Goal: Find specific page/section: Find specific page/section

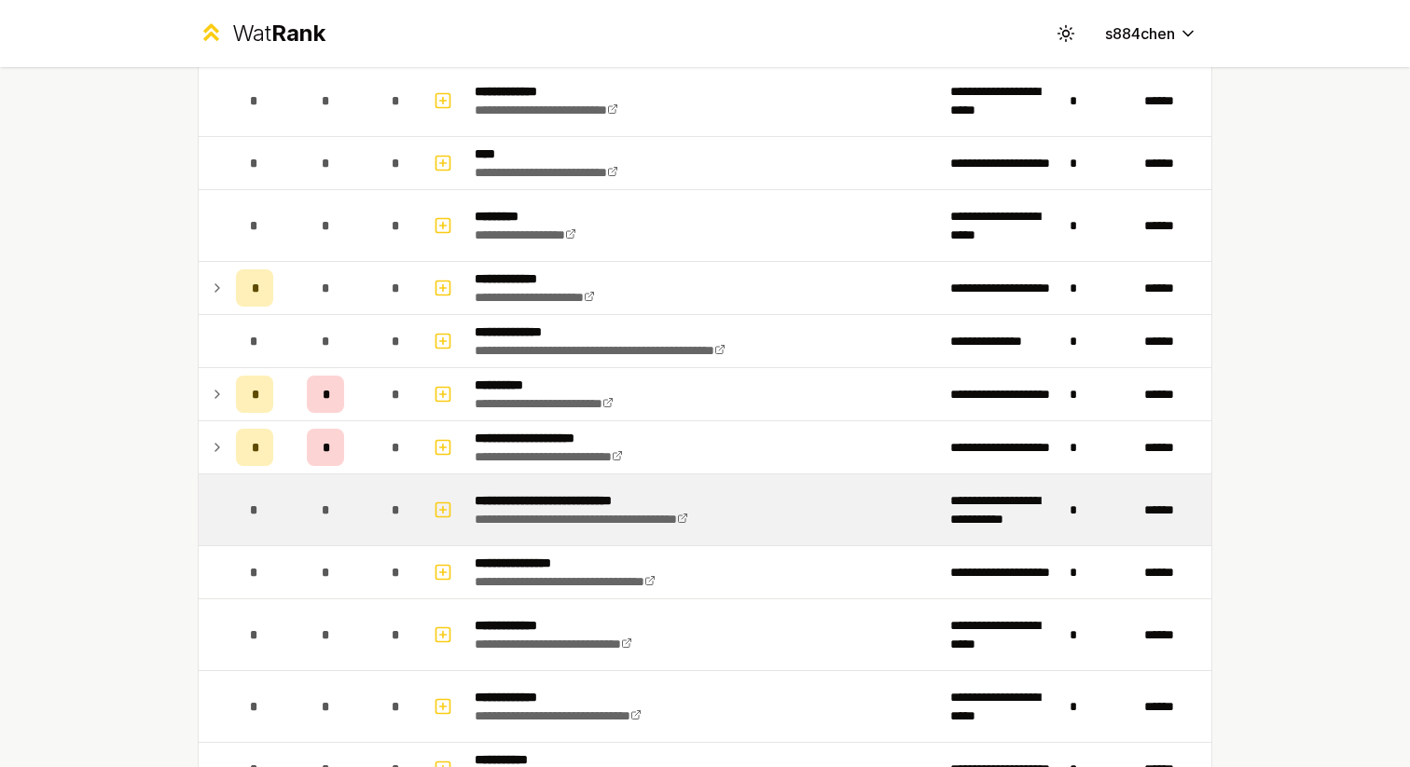
scroll to position [222, 0]
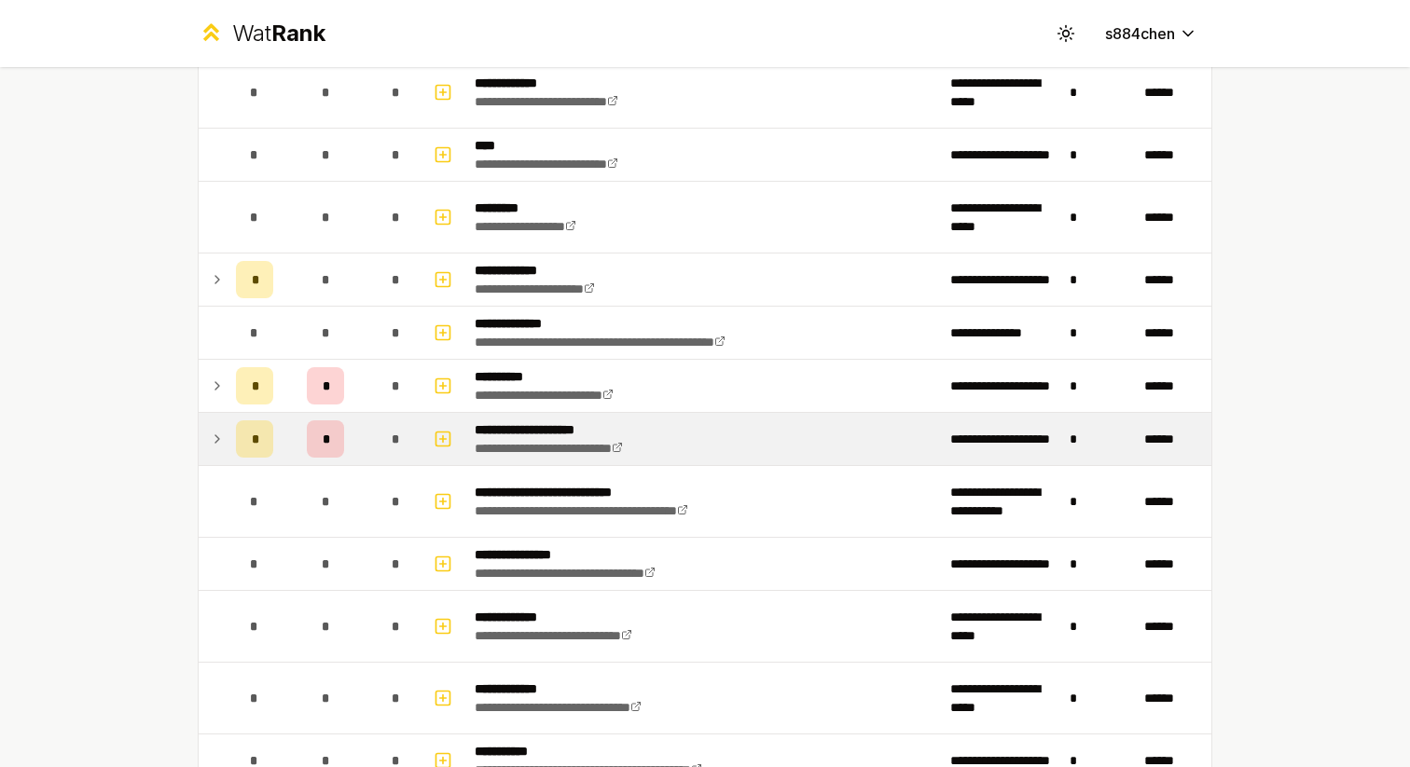
click at [362, 442] on td "*" at bounding box center [325, 439] width 89 height 52
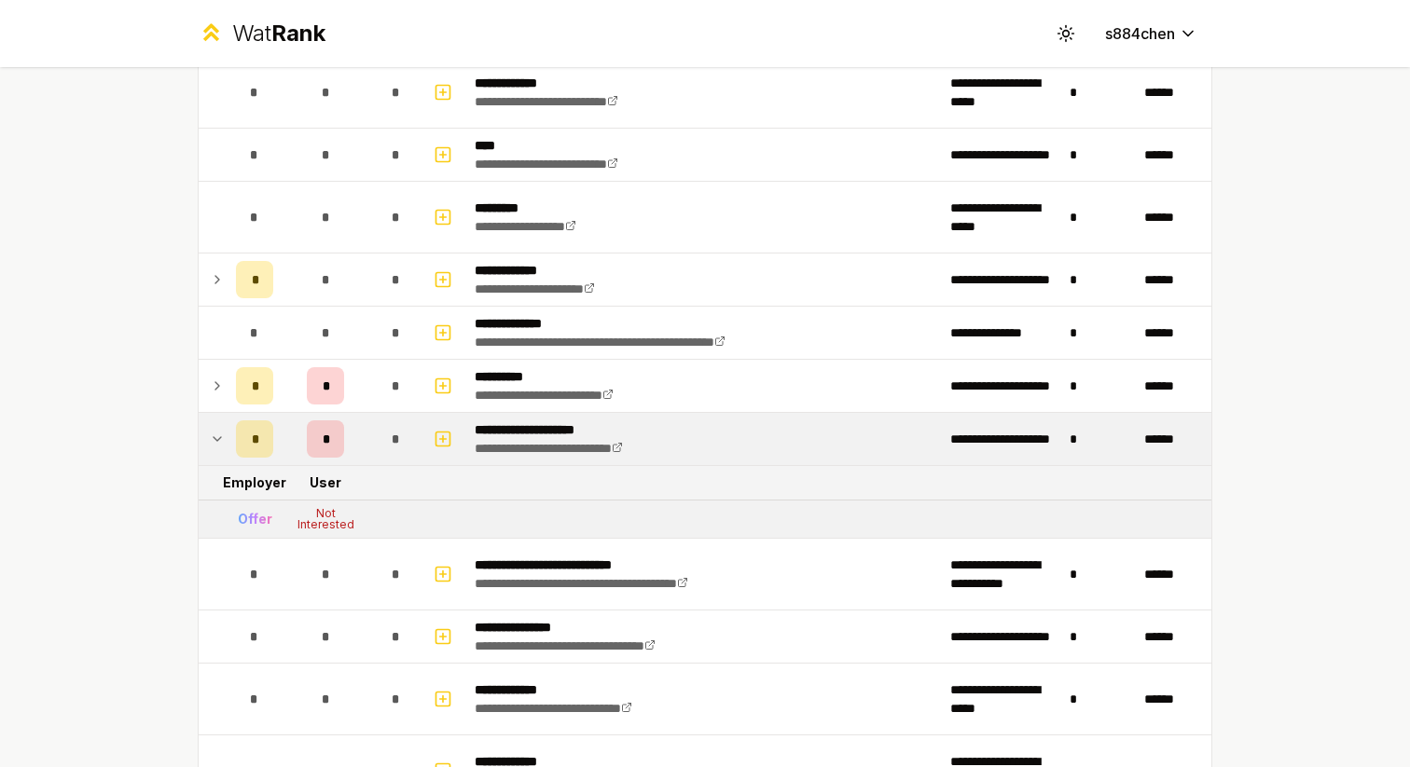
click at [382, 448] on div "*" at bounding box center [396, 438] width 37 height 37
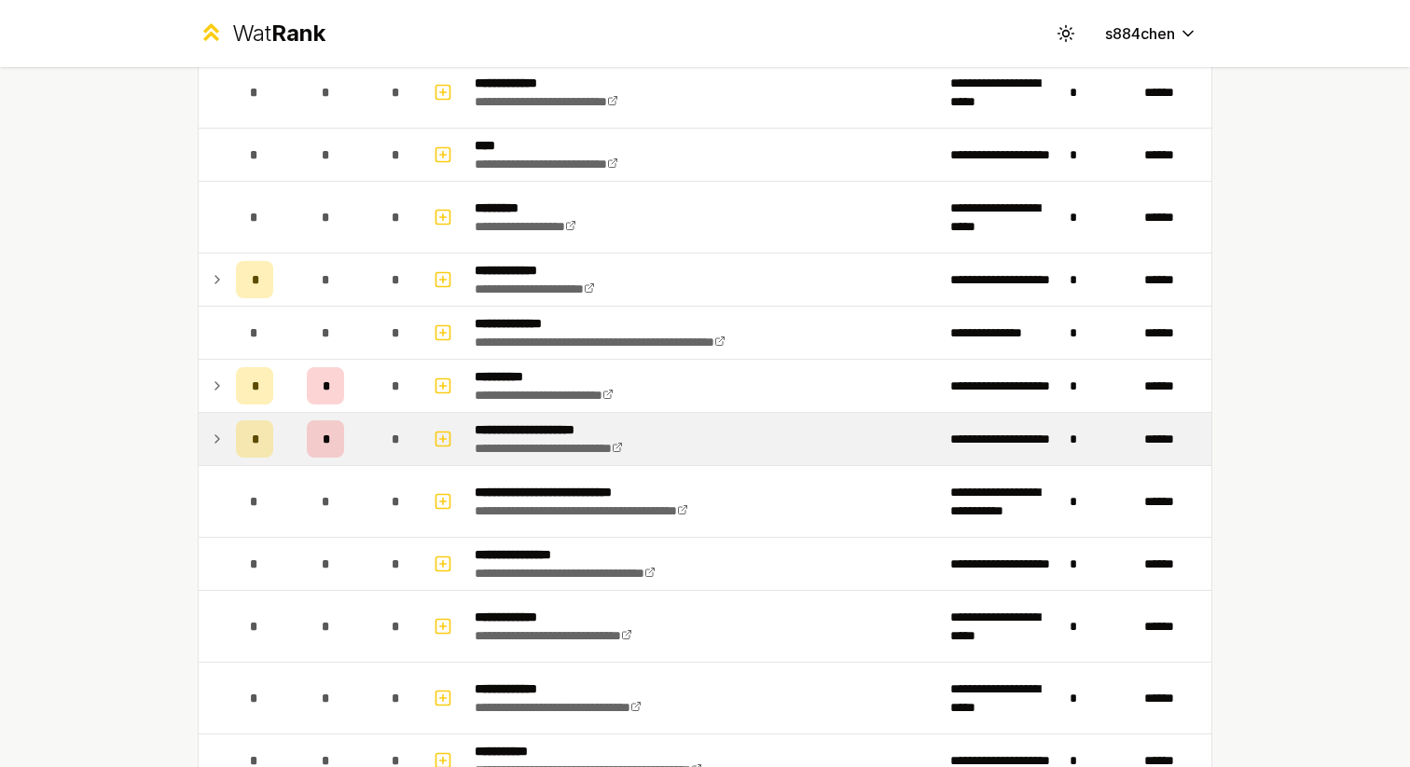
click at [384, 443] on div "*" at bounding box center [396, 438] width 37 height 37
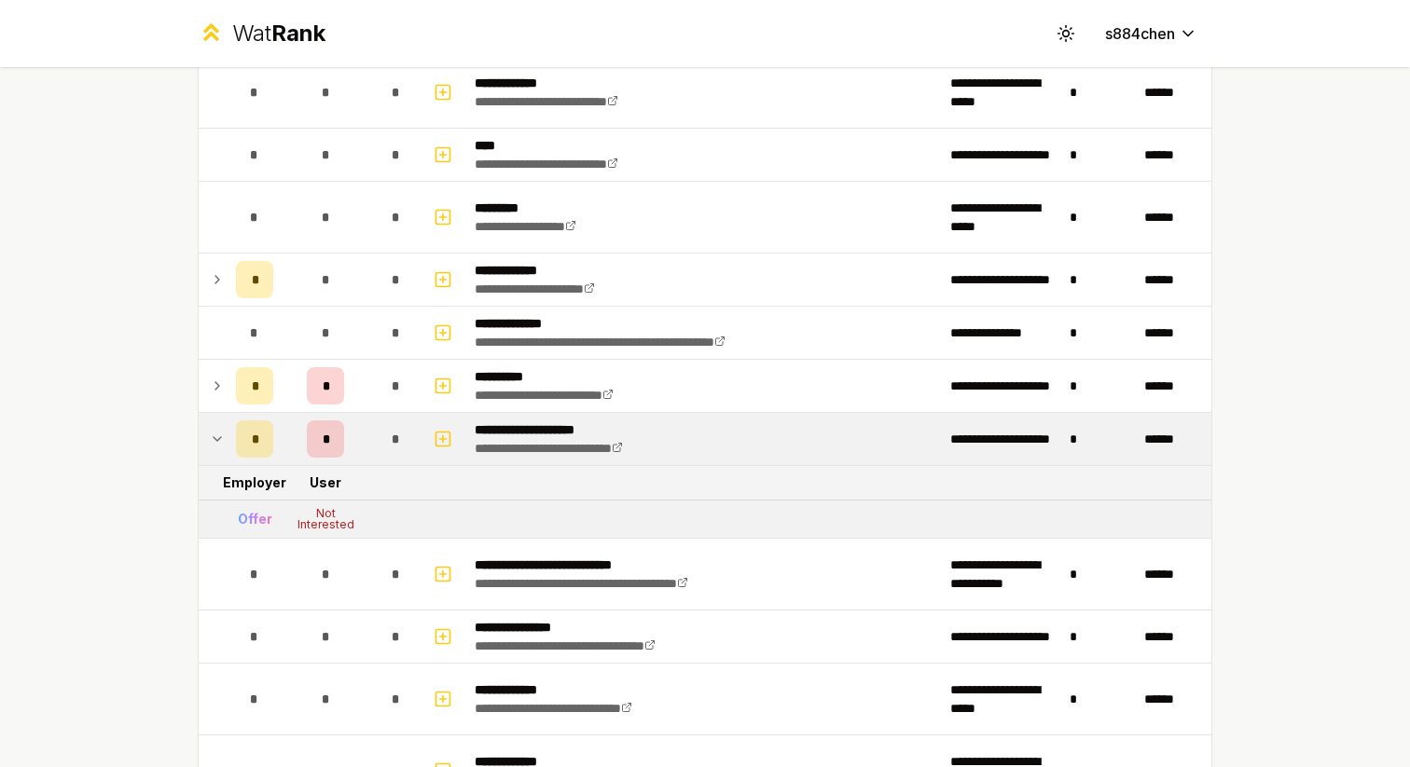
click at [379, 439] on div "*" at bounding box center [396, 438] width 37 height 37
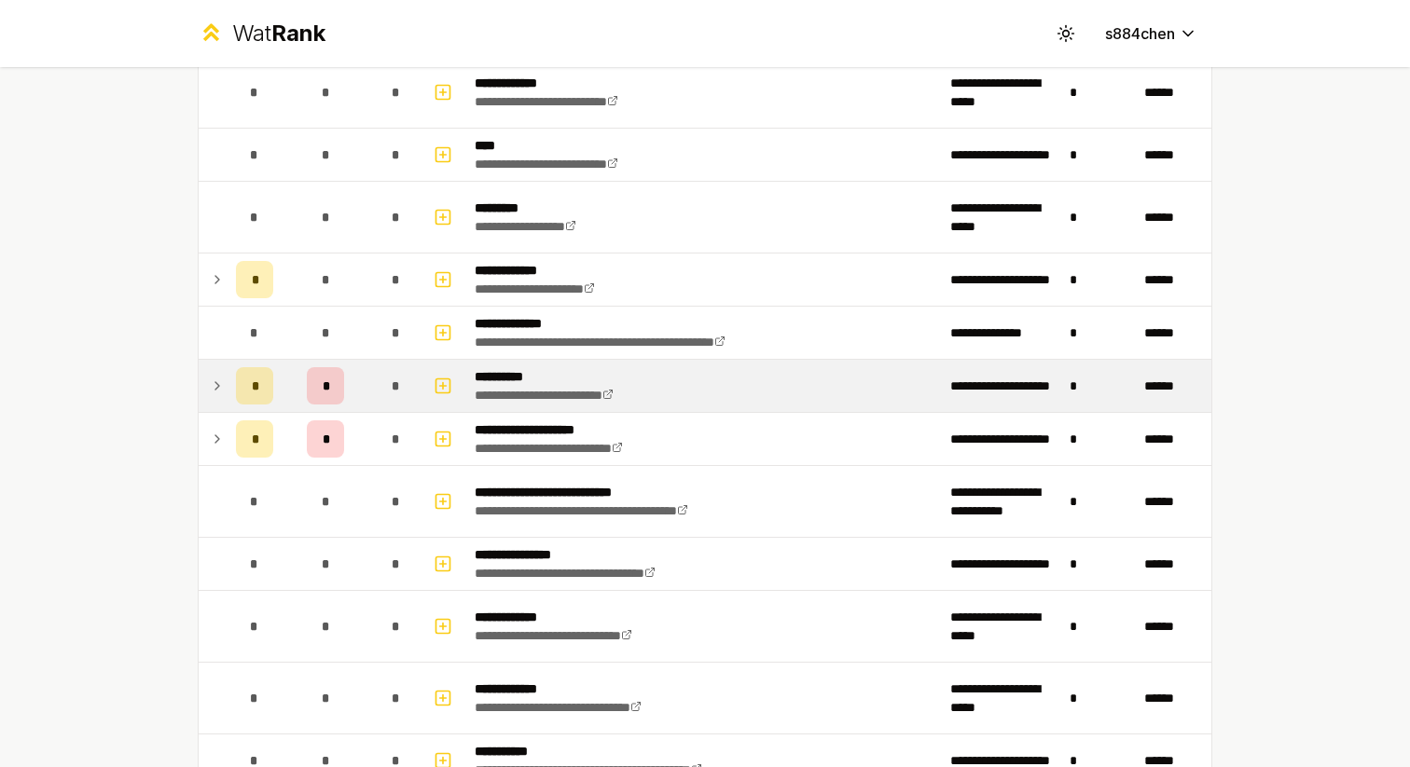
click at [401, 392] on div "*" at bounding box center [396, 385] width 37 height 37
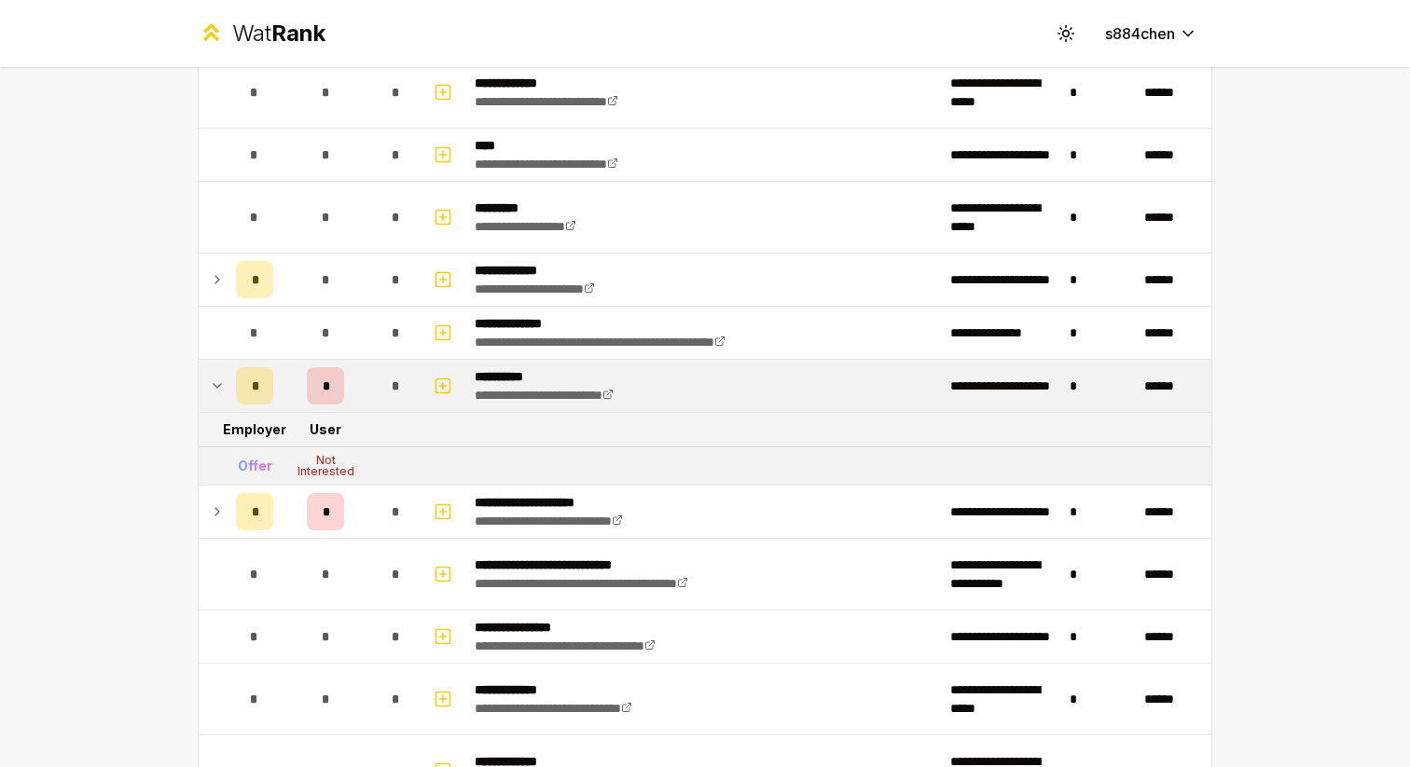
click at [401, 394] on div "*" at bounding box center [396, 385] width 37 height 37
